Goal: Task Accomplishment & Management: Manage account settings

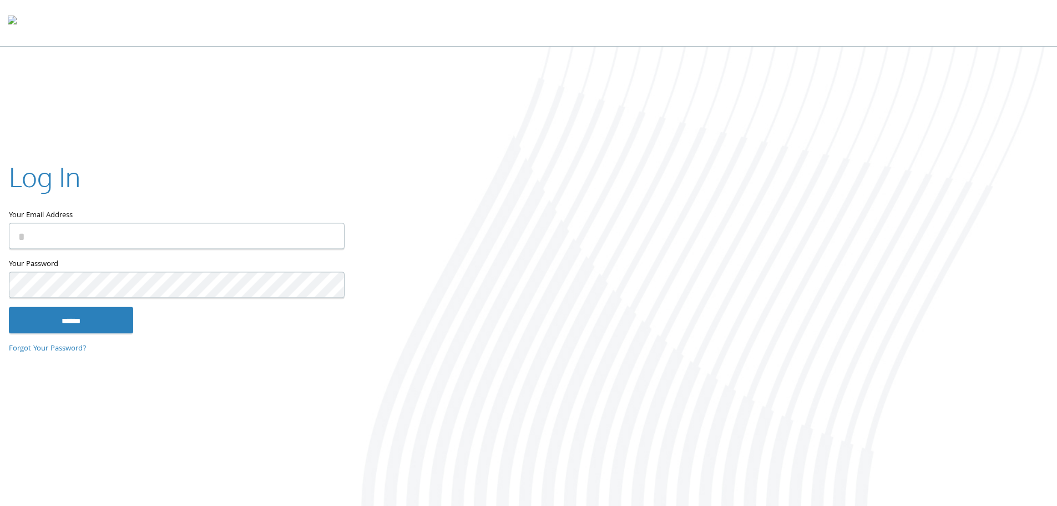
type input "**********"
click at [84, 322] on input "******" at bounding box center [71, 319] width 124 height 27
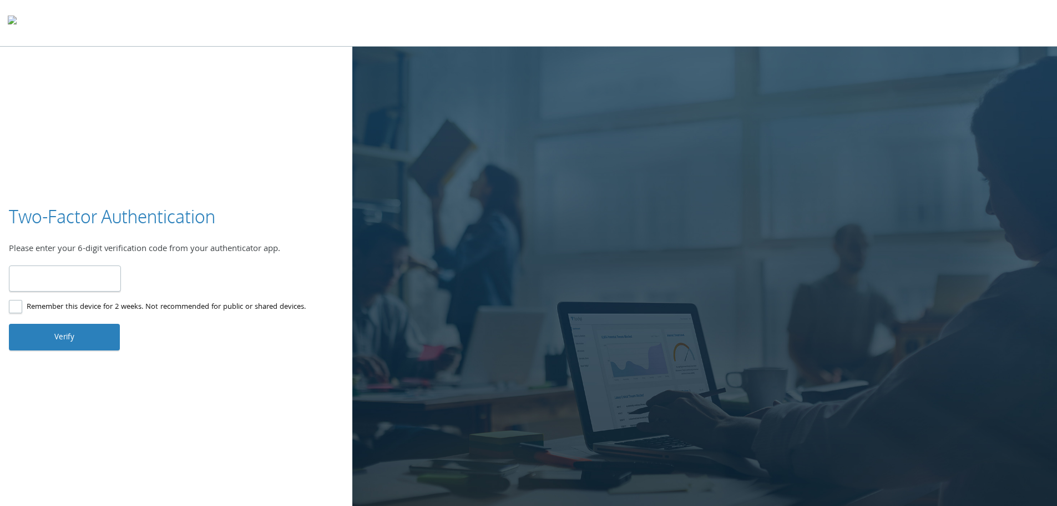
type input "******"
